Goal: Task Accomplishment & Management: Use online tool/utility

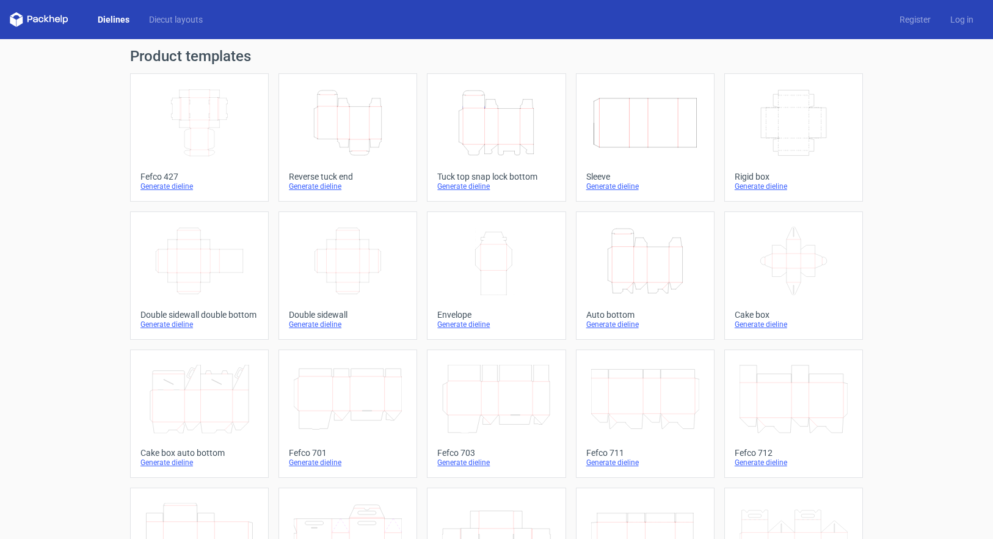
click at [357, 120] on icon "Height Depth Width" at bounding box center [348, 123] width 108 height 68
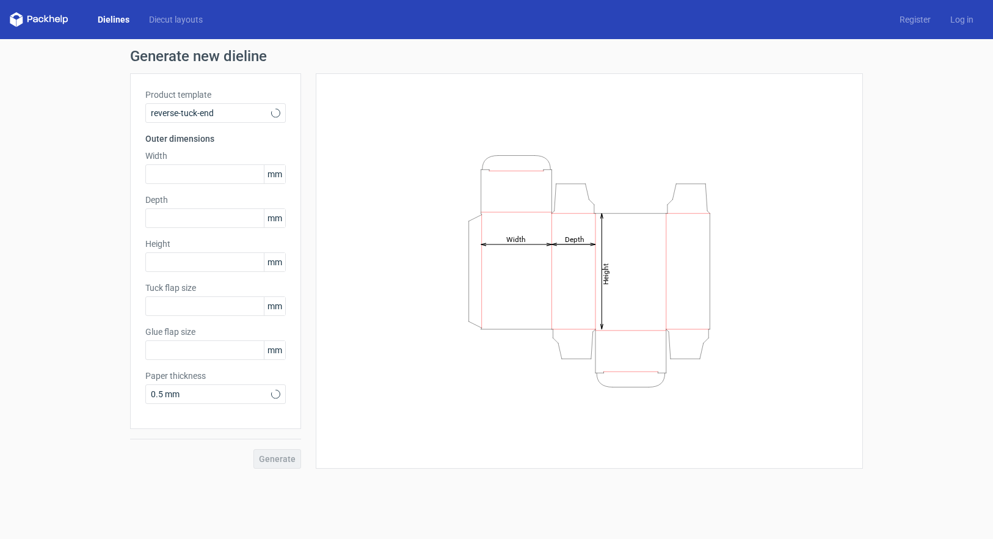
type input "15"
type input "10"
click at [197, 177] on input "text" at bounding box center [215, 174] width 140 height 20
type input "100"
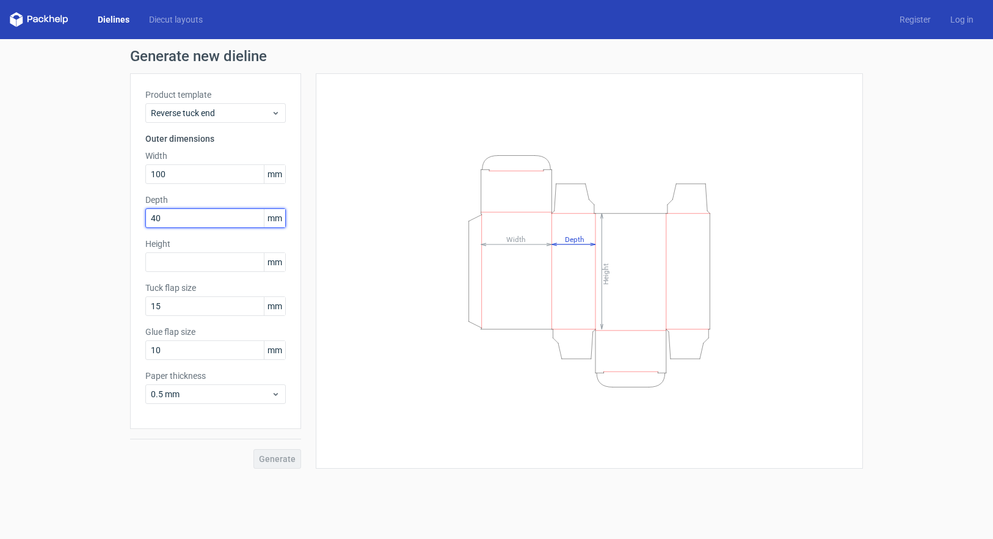
type input "40"
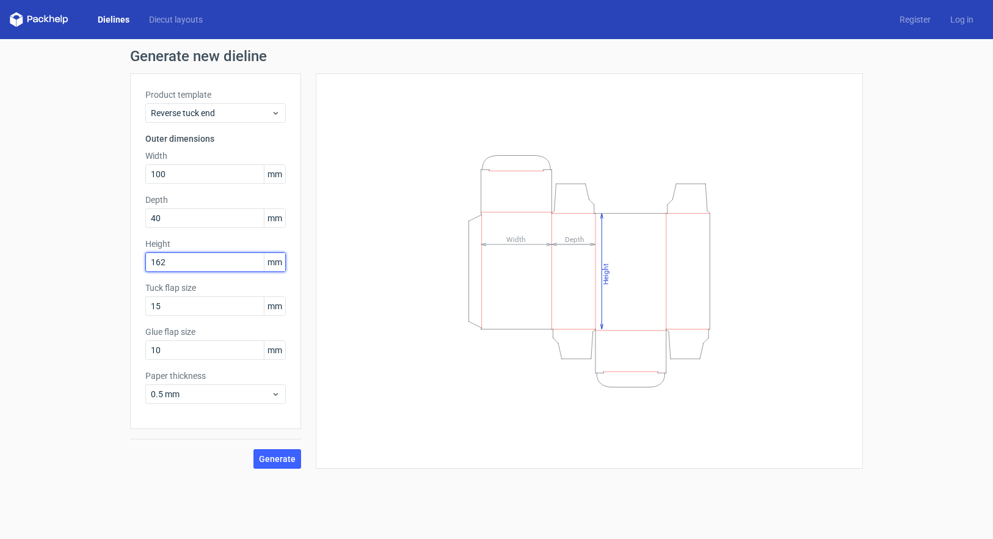
type input "162"
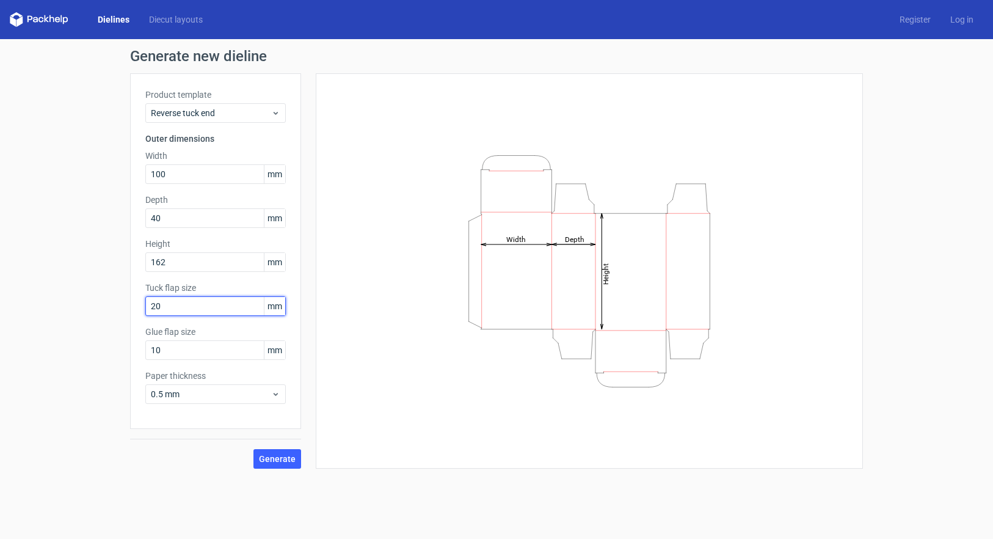
type input "20"
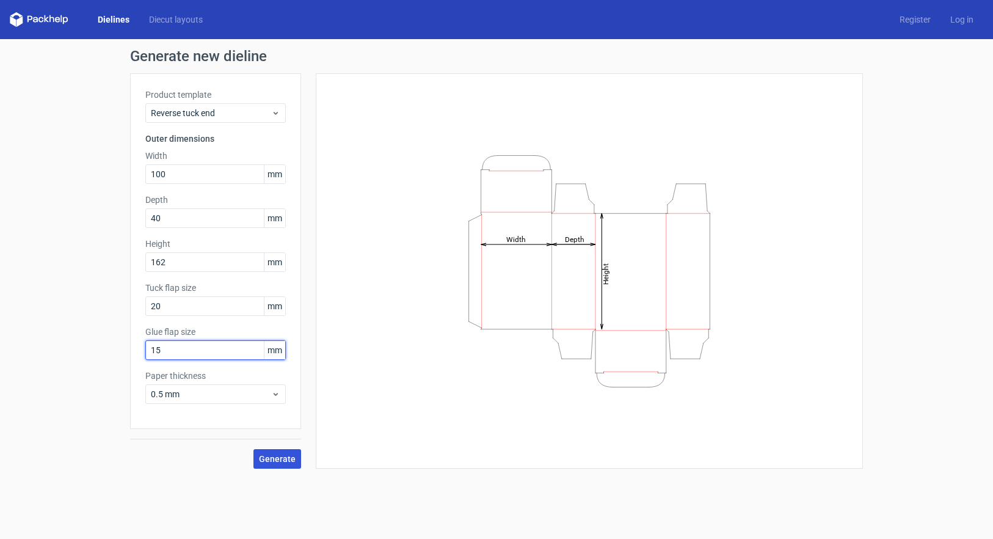
type input "15"
click at [297, 459] on button "Generate" at bounding box center [277, 459] width 48 height 20
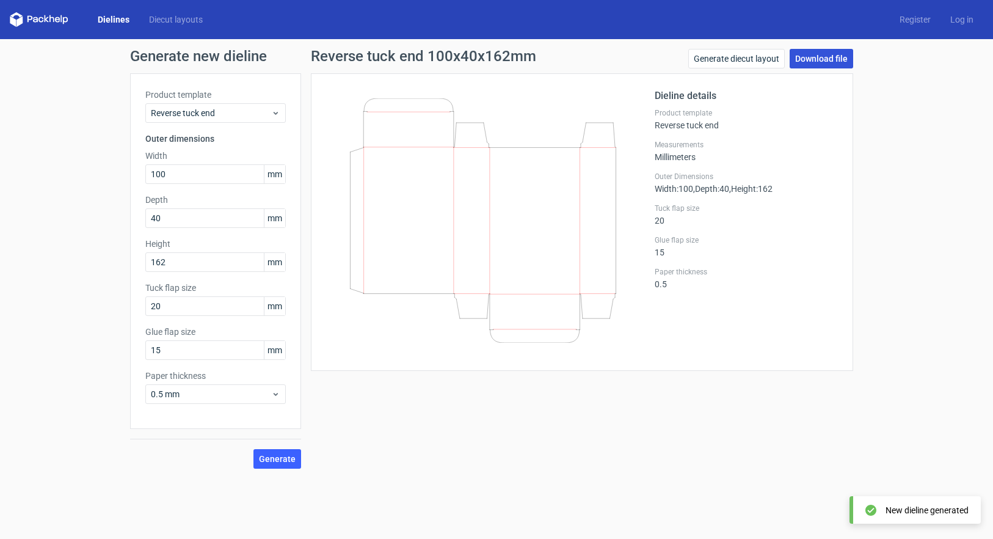
click at [830, 59] on link "Download file" at bounding box center [820, 59] width 63 height 20
